Goal: Task Accomplishment & Management: Manage account settings

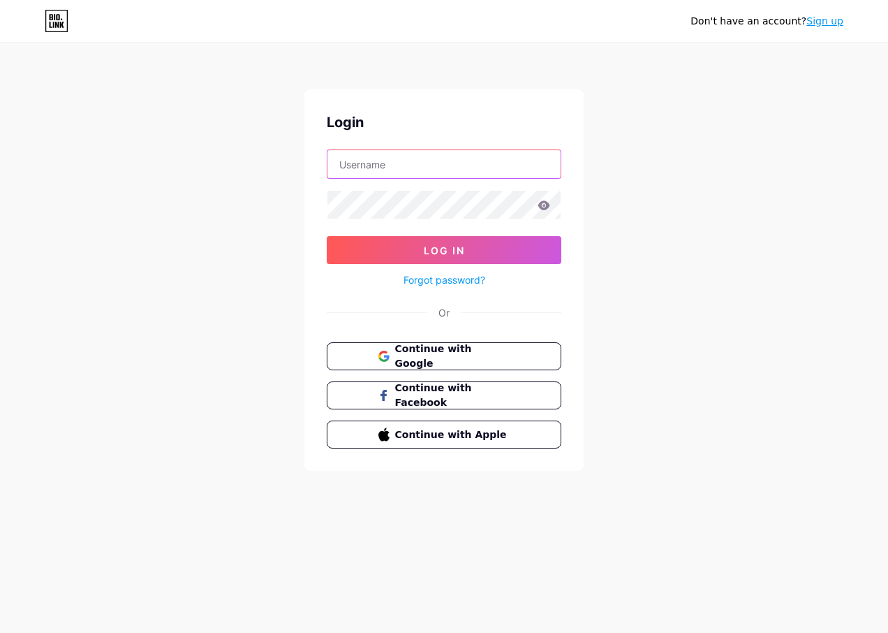
click at [402, 161] on input "text" at bounding box center [444, 164] width 233 height 28
paste input "[EMAIL_ADDRESS][DOMAIN_NAME]"
type input "[EMAIL_ADDRESS][DOMAIN_NAME]"
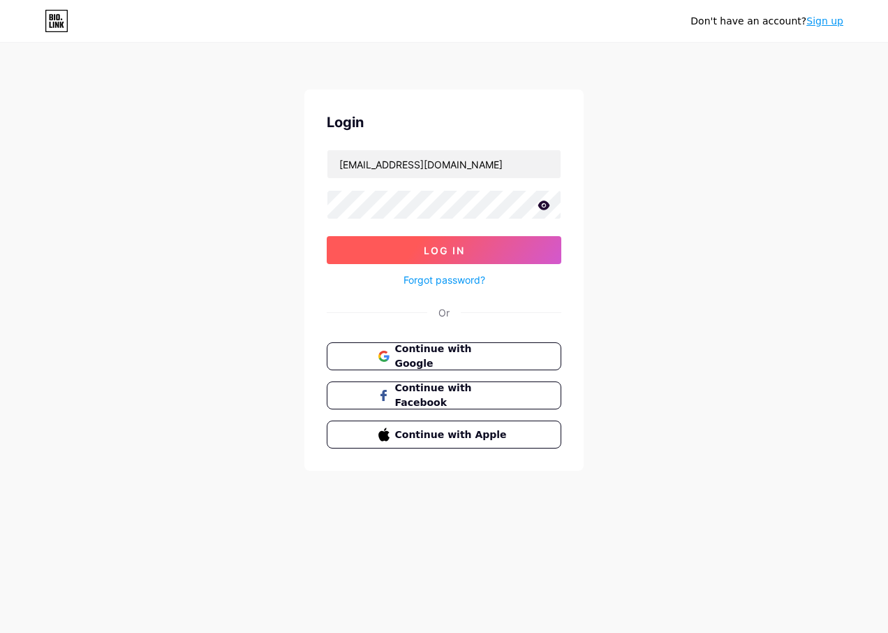
click at [474, 247] on button "Log In" at bounding box center [444, 250] width 235 height 28
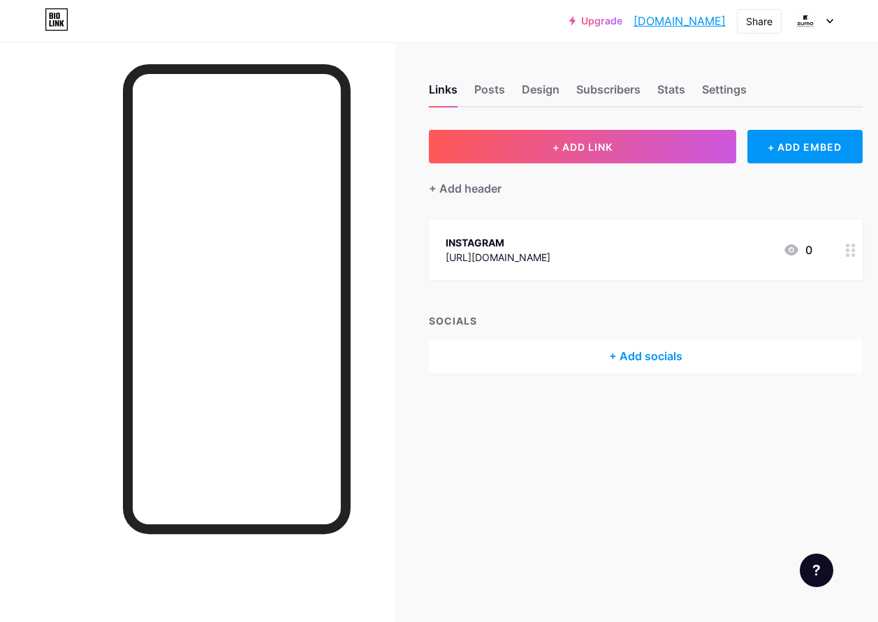
click at [853, 252] on icon at bounding box center [851, 250] width 10 height 13
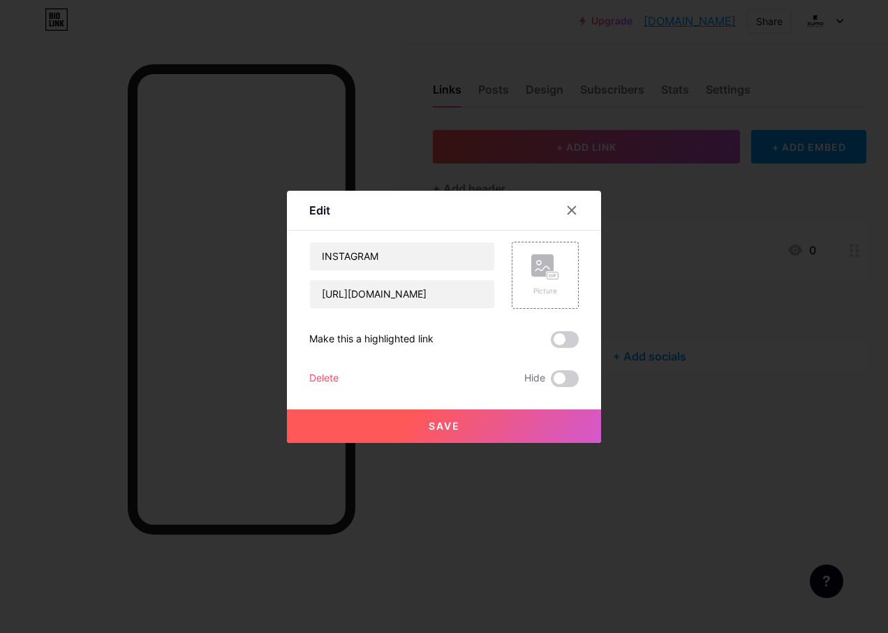
click at [314, 381] on div "Delete" at bounding box center [323, 378] width 29 height 17
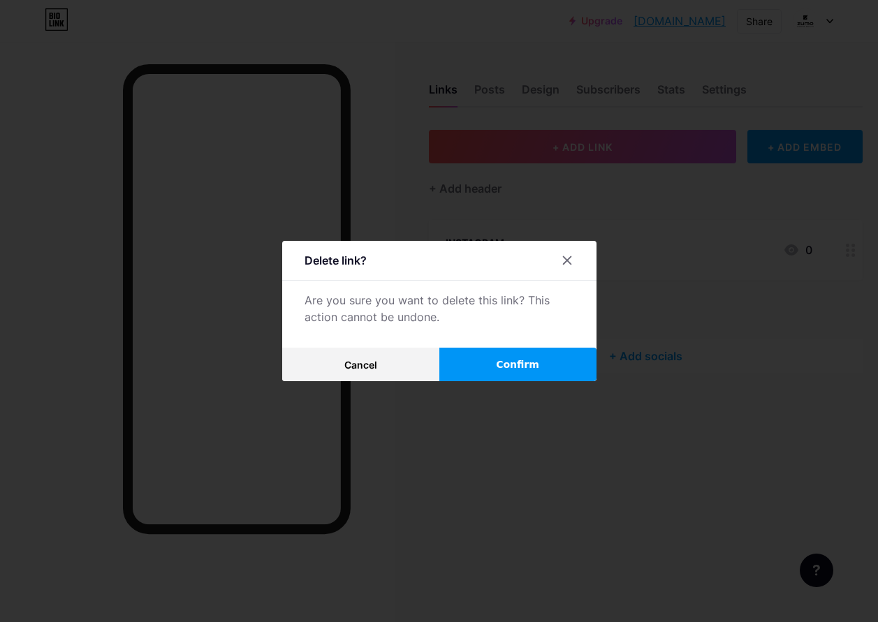
click at [526, 369] on span "Confirm" at bounding box center [517, 365] width 43 height 15
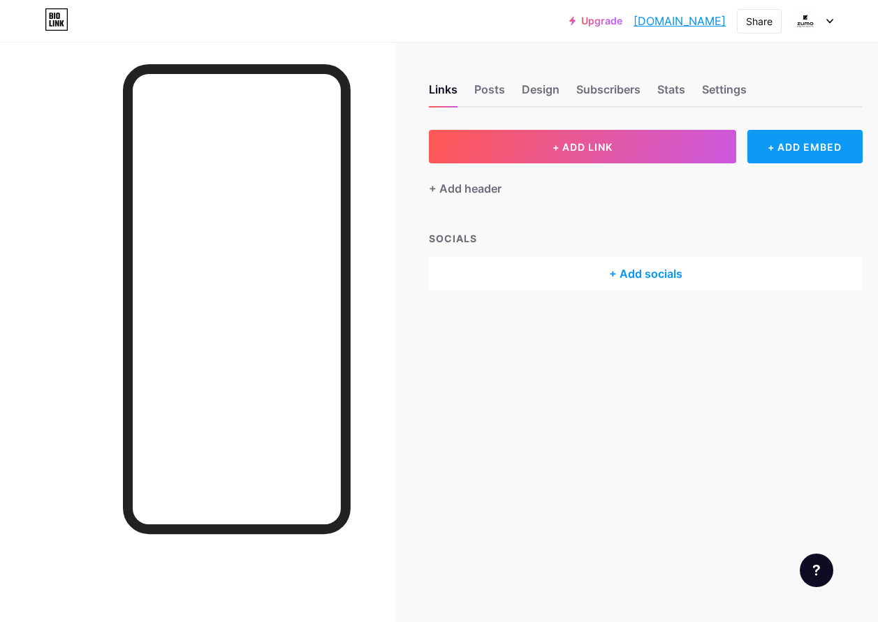
click at [795, 154] on div "+ ADD EMBED" at bounding box center [804, 147] width 115 height 34
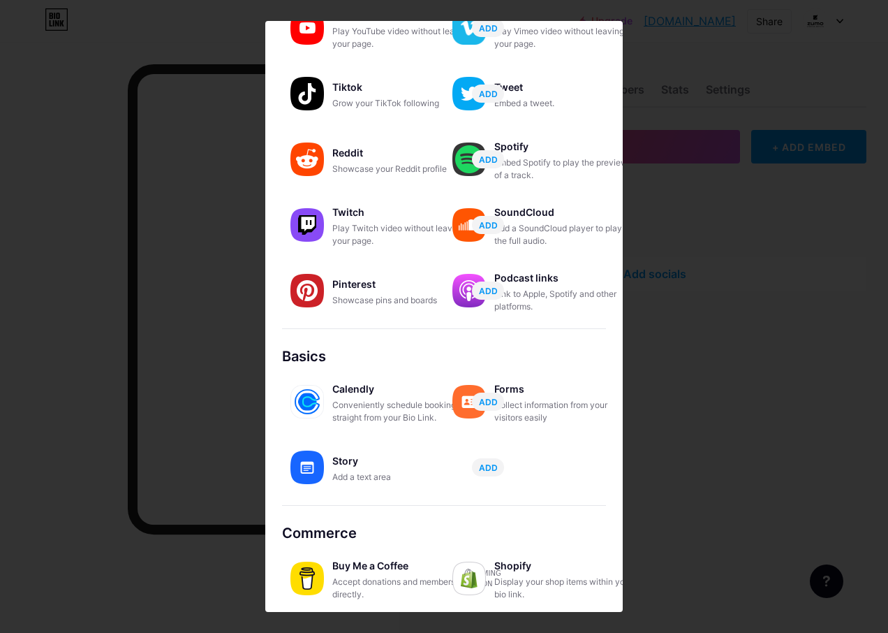
scroll to position [121, 0]
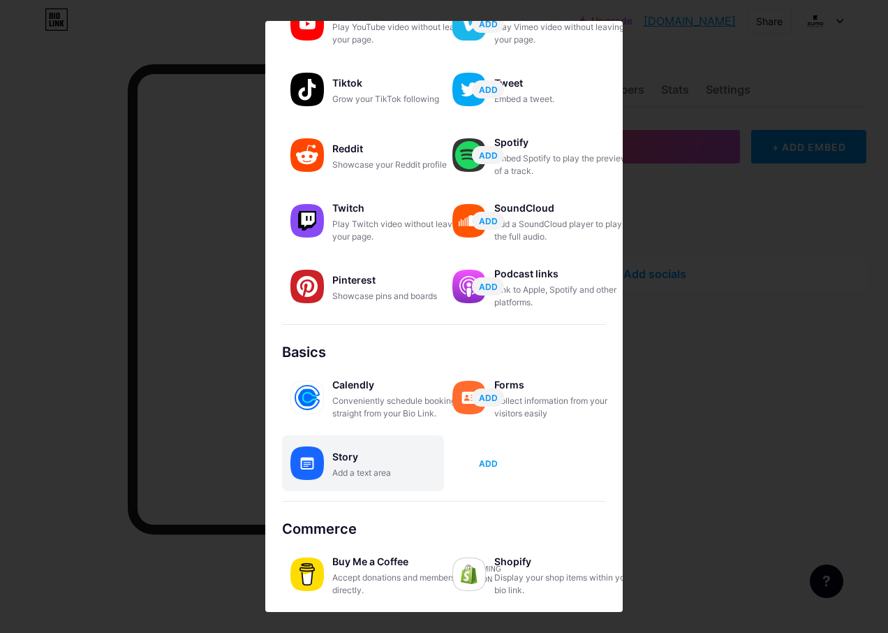
click at [498, 467] on button "ADD" at bounding box center [488, 463] width 32 height 18
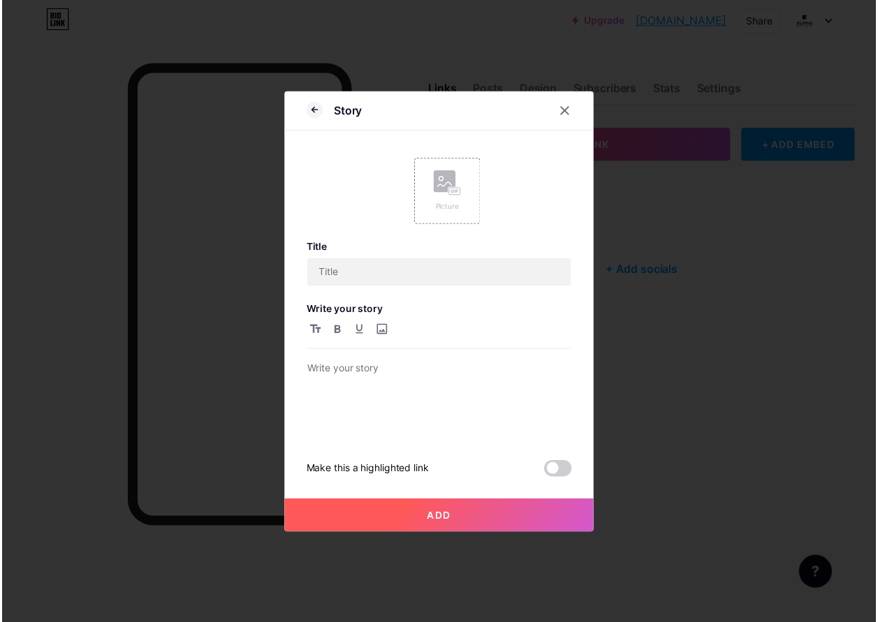
scroll to position [0, 0]
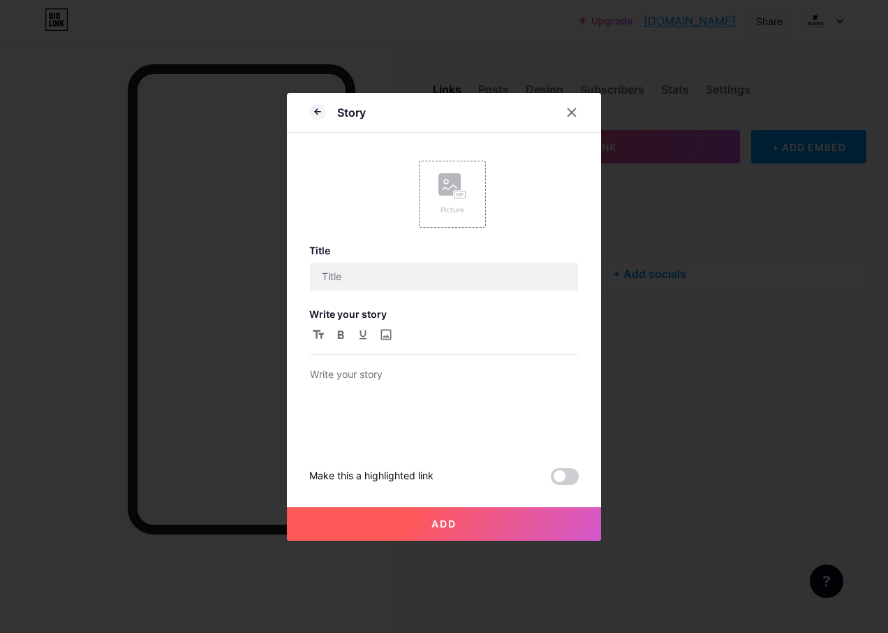
click at [757, 291] on div at bounding box center [444, 316] width 888 height 633
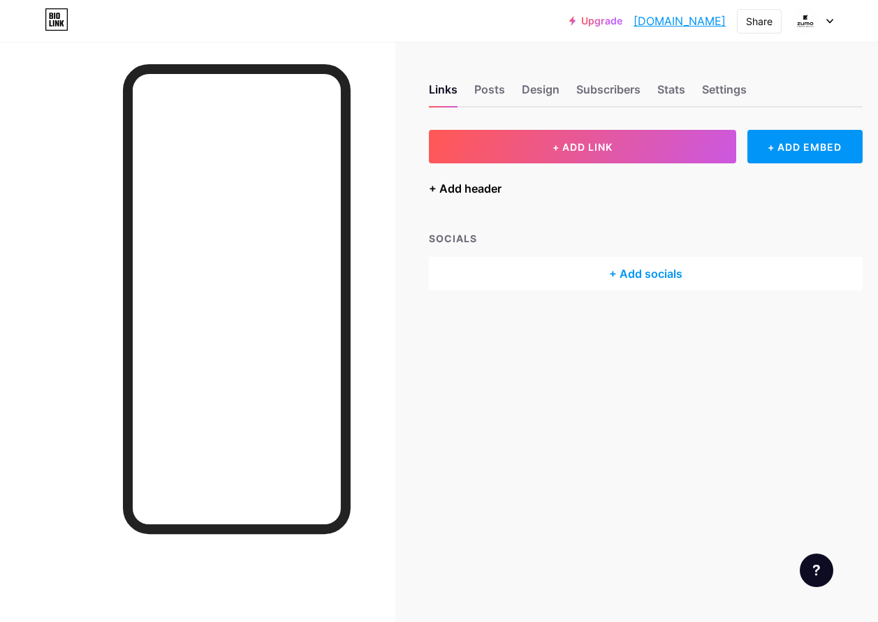
click at [494, 190] on div "+ Add header" at bounding box center [465, 188] width 73 height 17
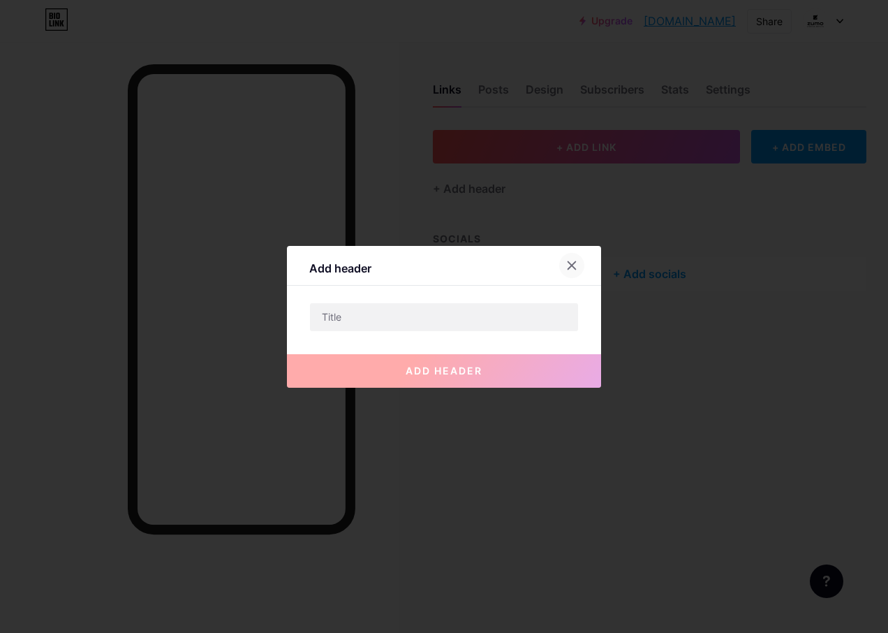
click at [574, 260] on icon at bounding box center [571, 265] width 11 height 11
